Goal: Task Accomplishment & Management: Manage account settings

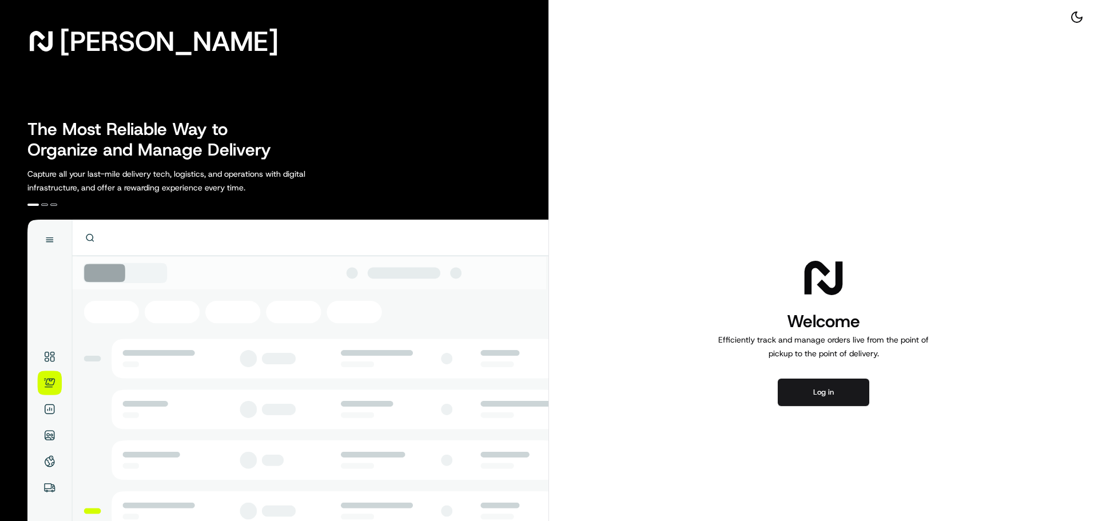
click at [850, 409] on div "Welcome Efficiently track and manage orders live from the point of pickup to th…" at bounding box center [823, 330] width 549 height 660
click at [837, 399] on button "Log in" at bounding box center [823, 392] width 91 height 27
